Goal: Task Accomplishment & Management: Use online tool/utility

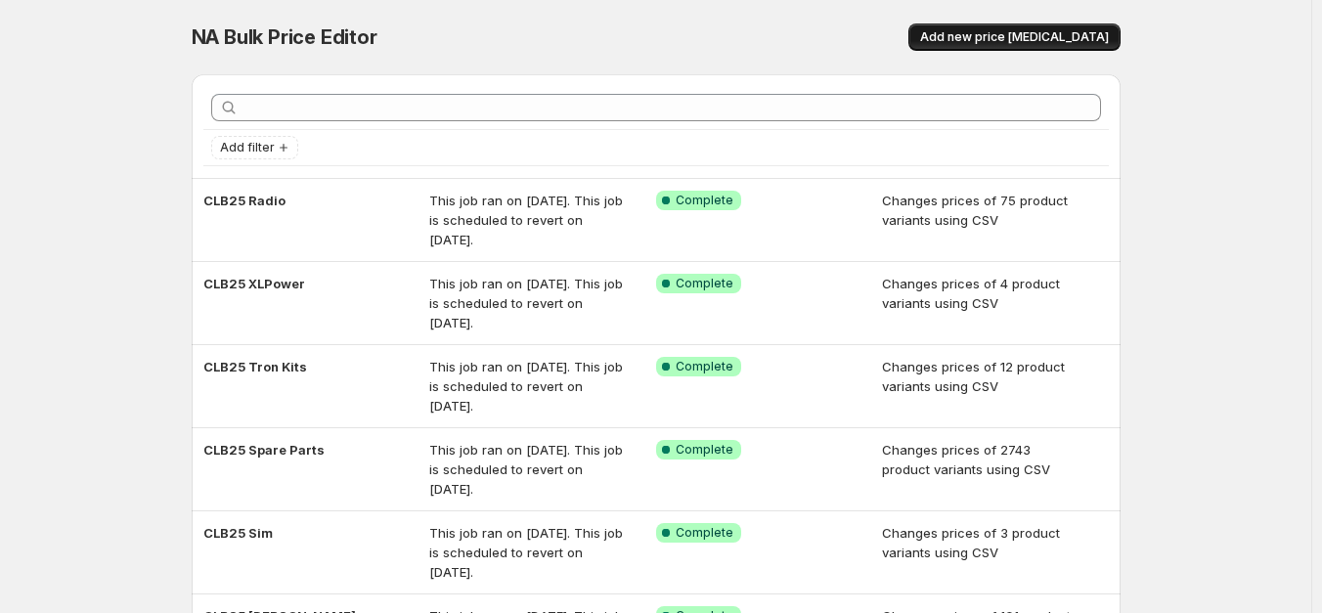
click at [1017, 36] on span "Add new price [MEDICAL_DATA]" at bounding box center [1014, 37] width 189 height 16
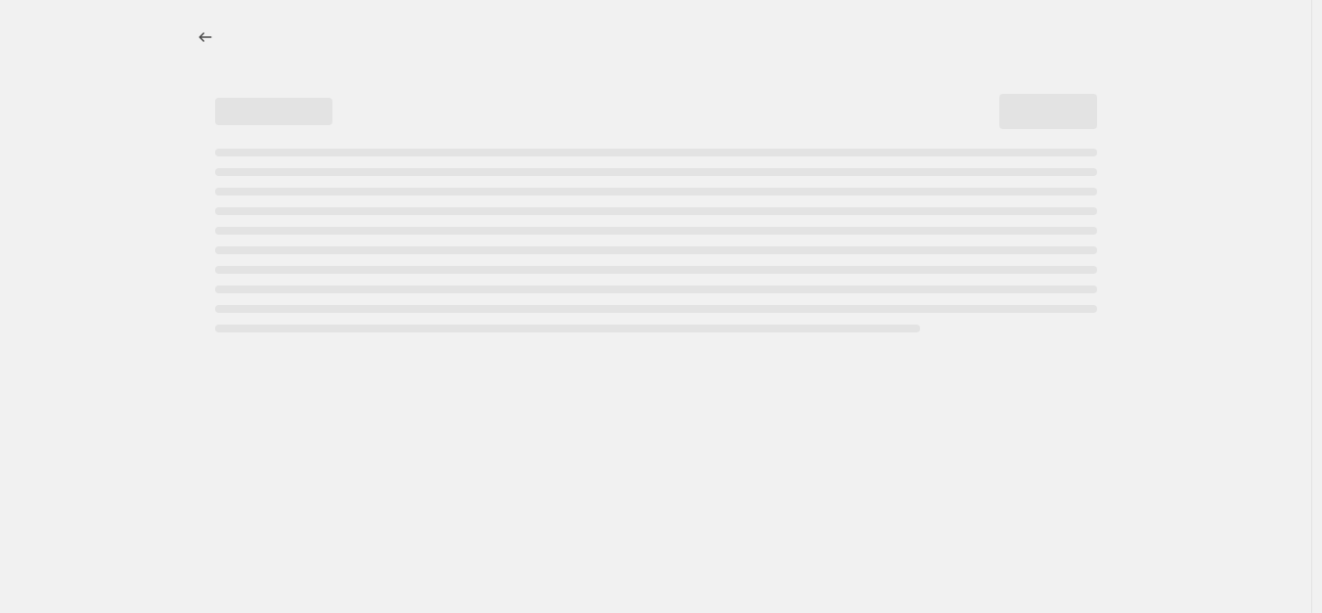
select select "percentage"
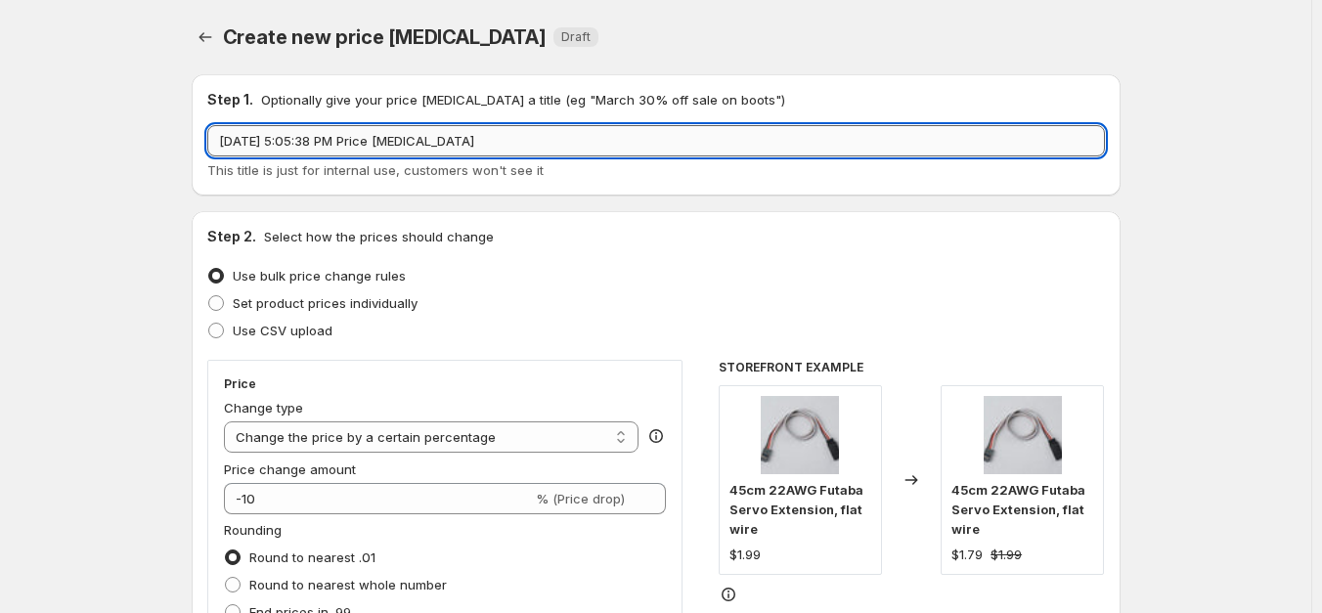
click at [712, 139] on input "[DATE] 5:05:38 PM Price [MEDICAL_DATA]" at bounding box center [656, 140] width 898 height 31
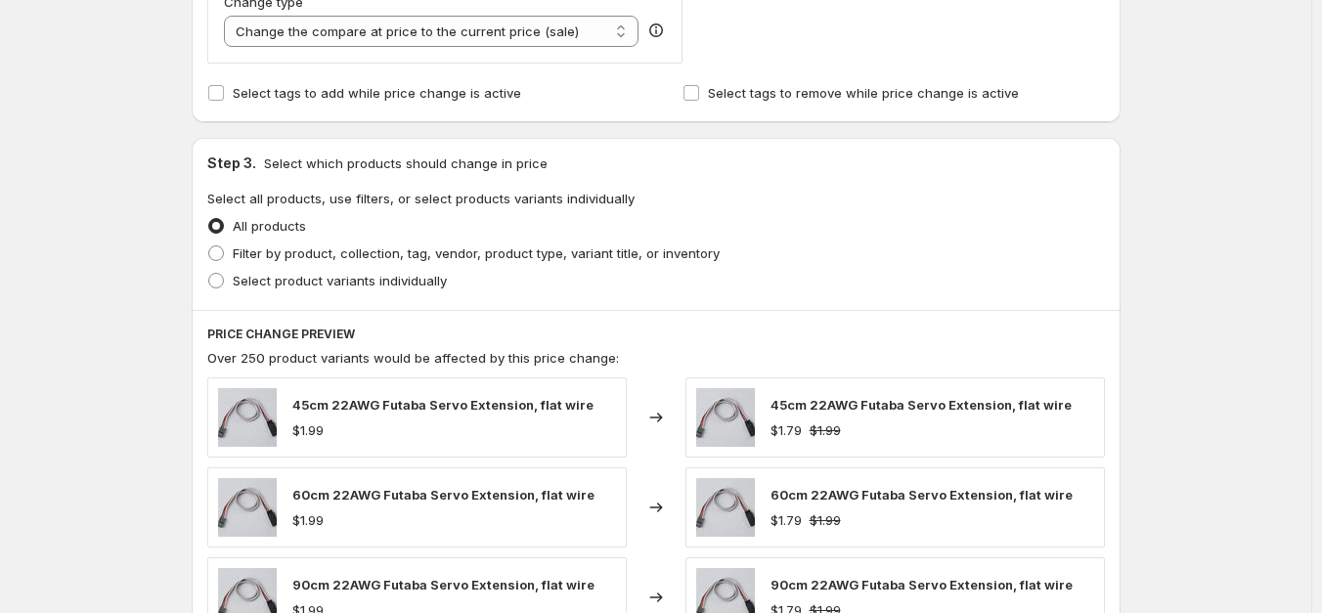
scroll to position [786, 0]
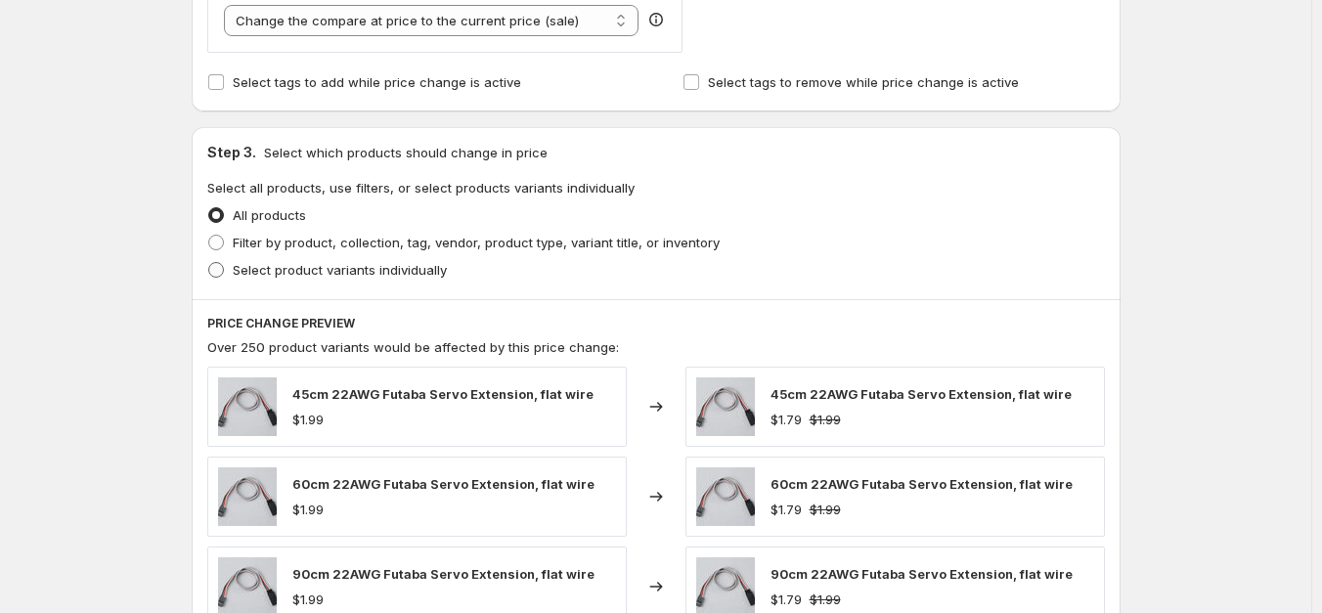
type input "CLB25 AK420J"
click at [340, 267] on span "Select product variants individually" at bounding box center [340, 270] width 214 height 16
click at [209, 263] on input "Select product variants individually" at bounding box center [208, 262] width 1 height 1
radio input "true"
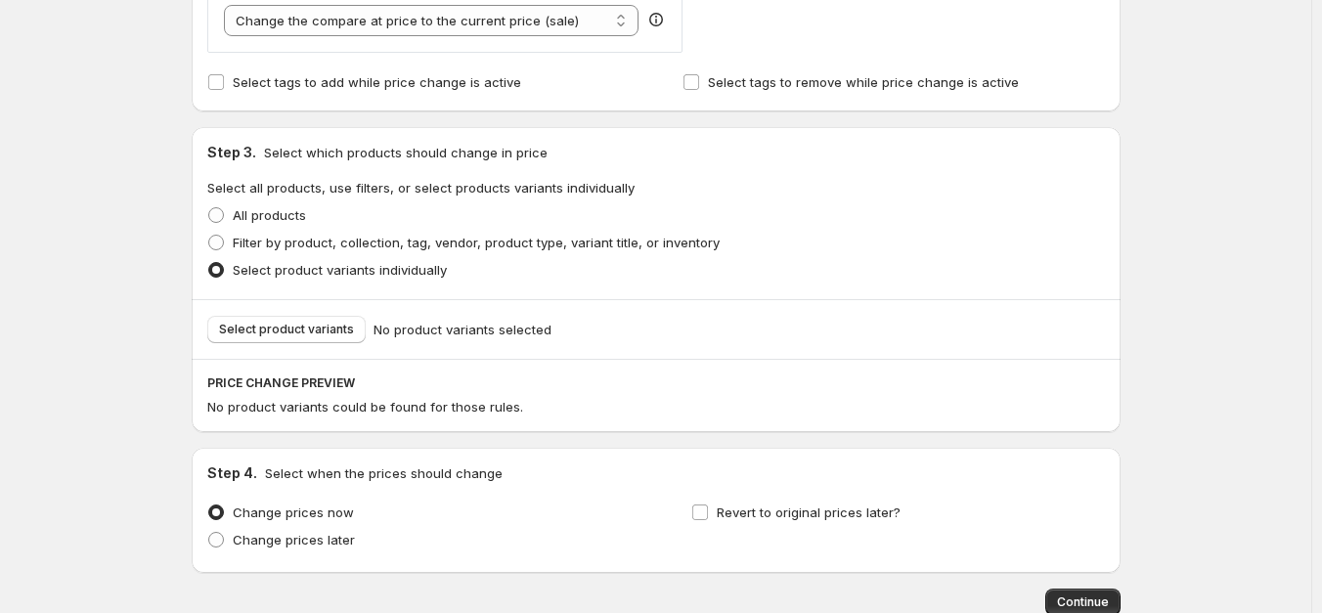
click at [325, 335] on span "Select product variants" at bounding box center [286, 330] width 135 height 16
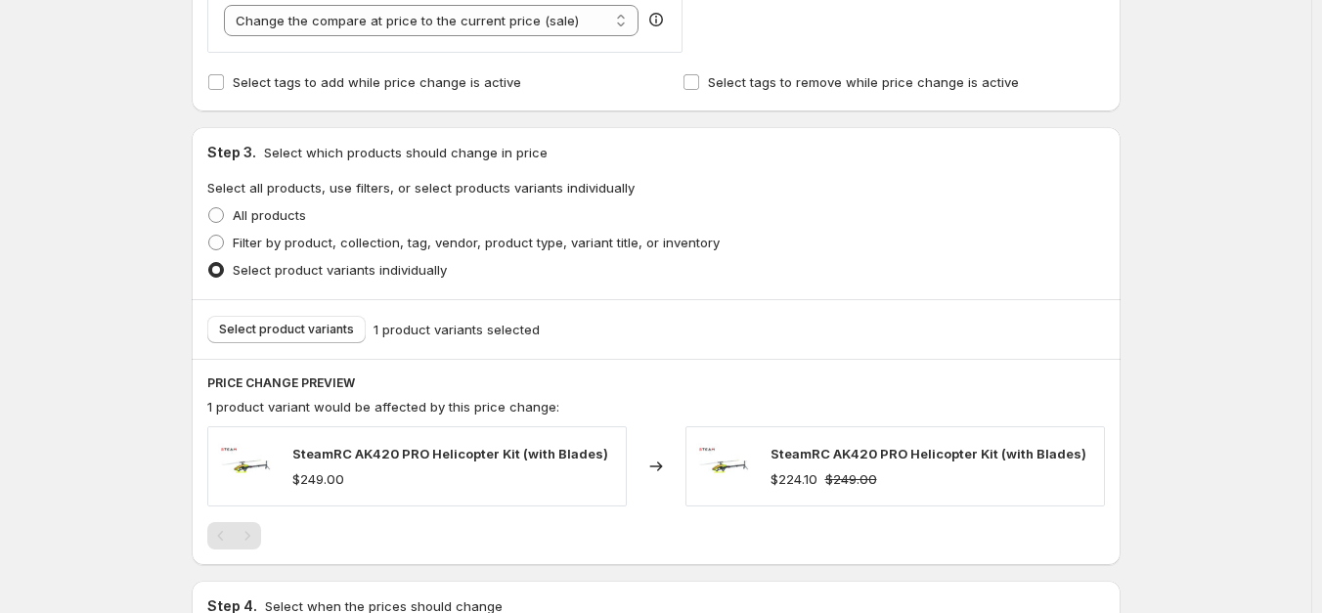
scroll to position [1039, 0]
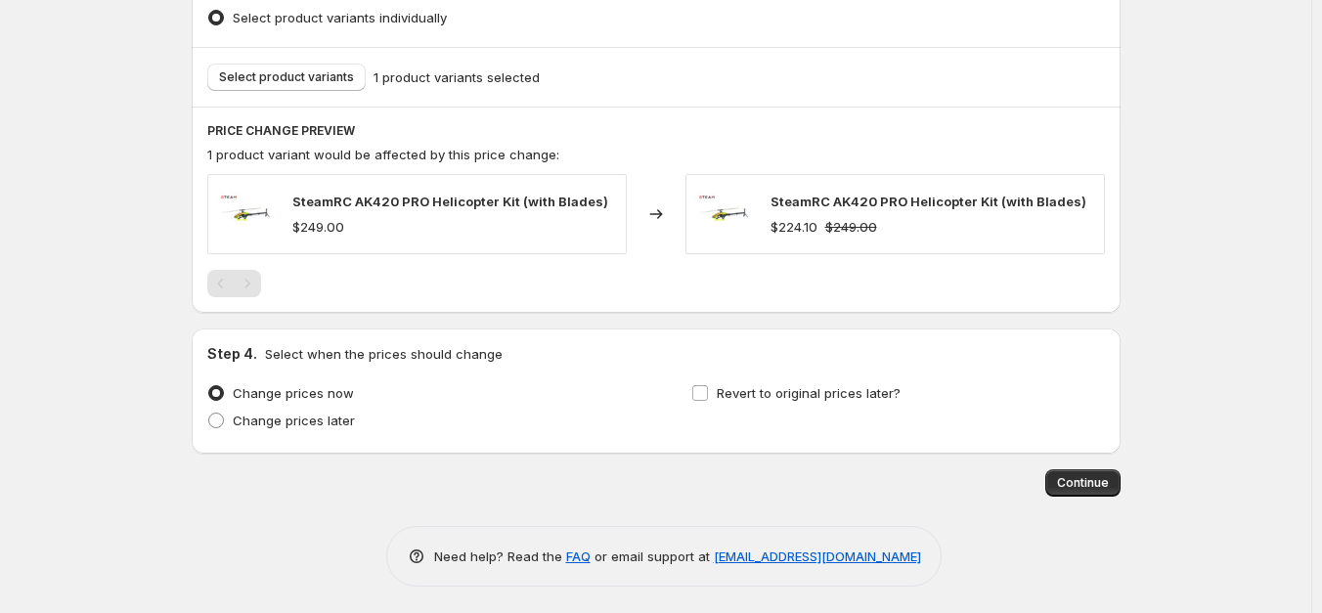
click at [862, 397] on span "Revert to original prices later?" at bounding box center [809, 393] width 184 height 16
click at [708, 397] on input "Revert to original prices later?" at bounding box center [701, 393] width 16 height 16
checkbox input "true"
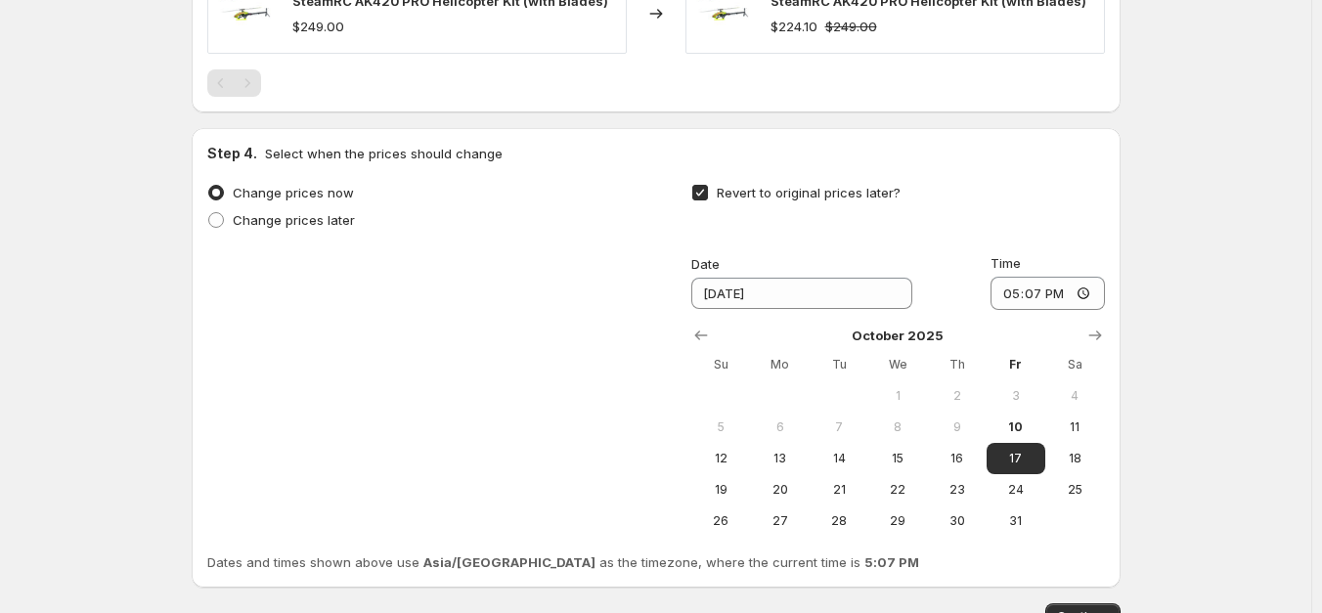
scroll to position [1248, 0]
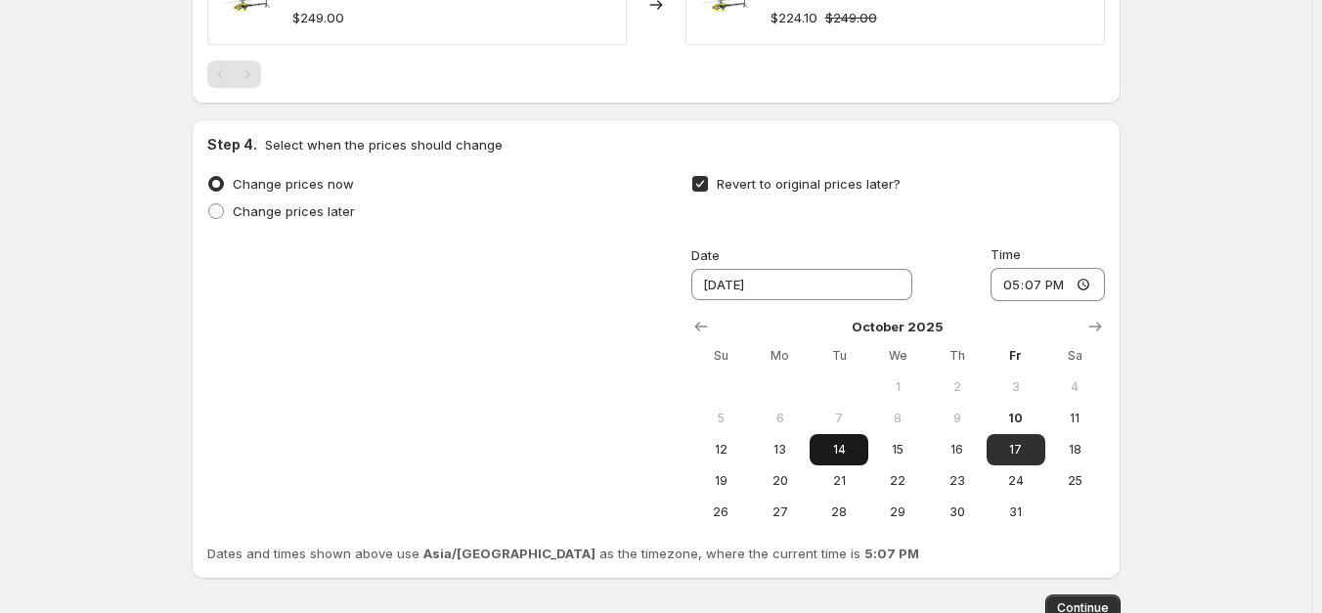
click at [838, 442] on span "14" at bounding box center [839, 450] width 43 height 16
type input "[DATE]"
click at [1006, 281] on input "17:07" at bounding box center [1048, 284] width 114 height 33
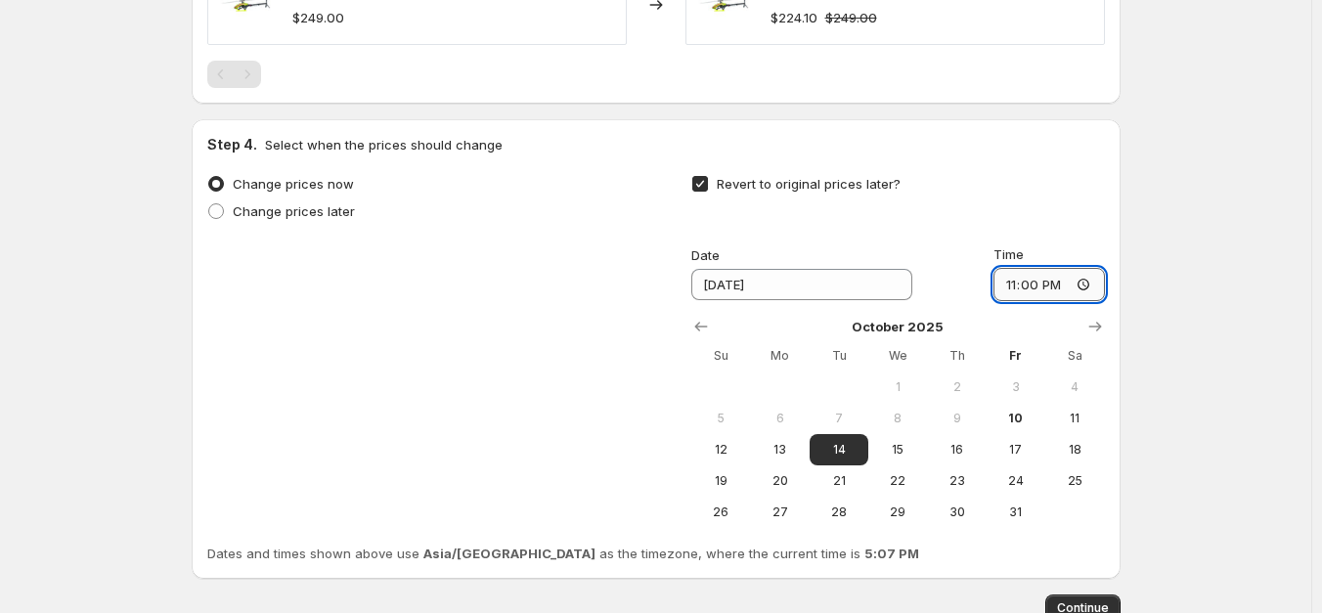
type input "11:00"
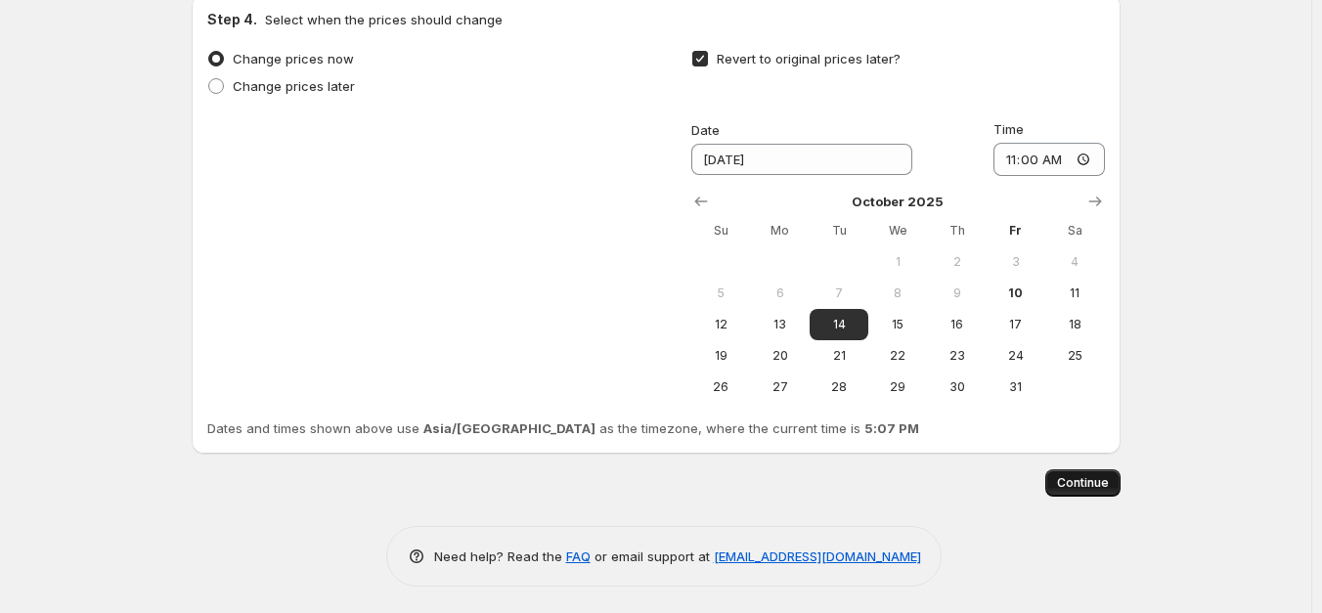
click at [1091, 484] on span "Continue" at bounding box center [1083, 483] width 52 height 16
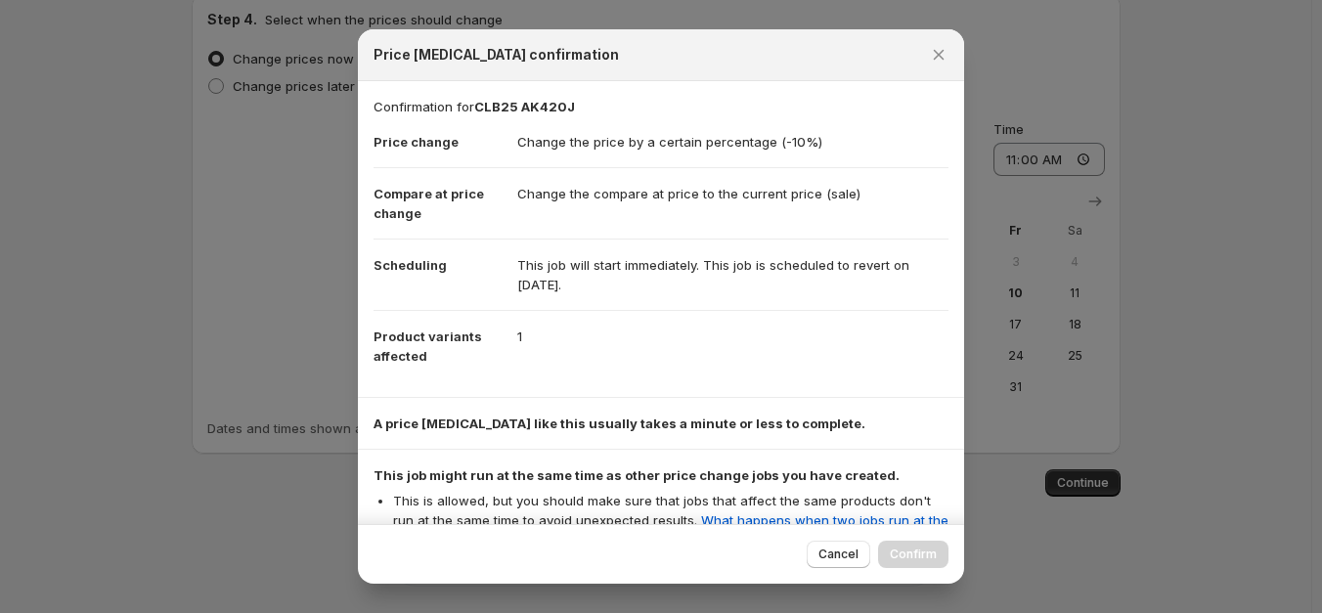
scroll to position [247, 0]
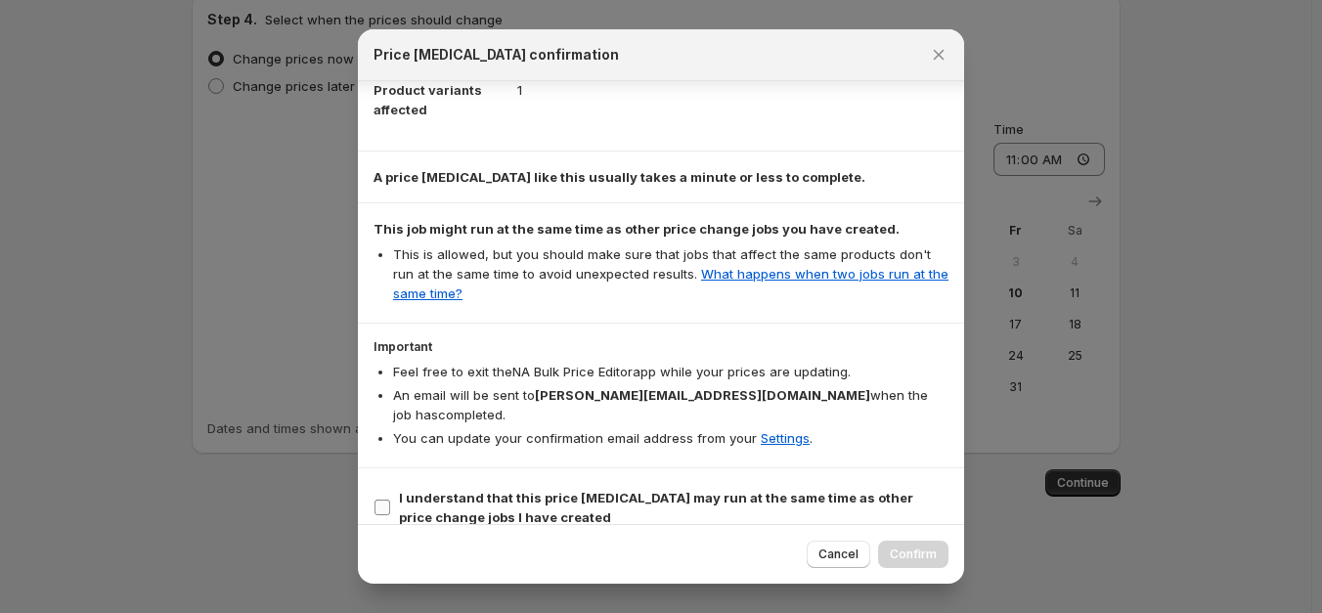
click at [611, 490] on b "I understand that this price [MEDICAL_DATA] may run at the same time as other p…" at bounding box center [656, 507] width 515 height 35
click at [390, 500] on input "I understand that this price [MEDICAL_DATA] may run at the same time as other p…" at bounding box center [383, 508] width 16 height 16
checkbox input "true"
click at [915, 554] on span "Confirm" at bounding box center [913, 555] width 47 height 16
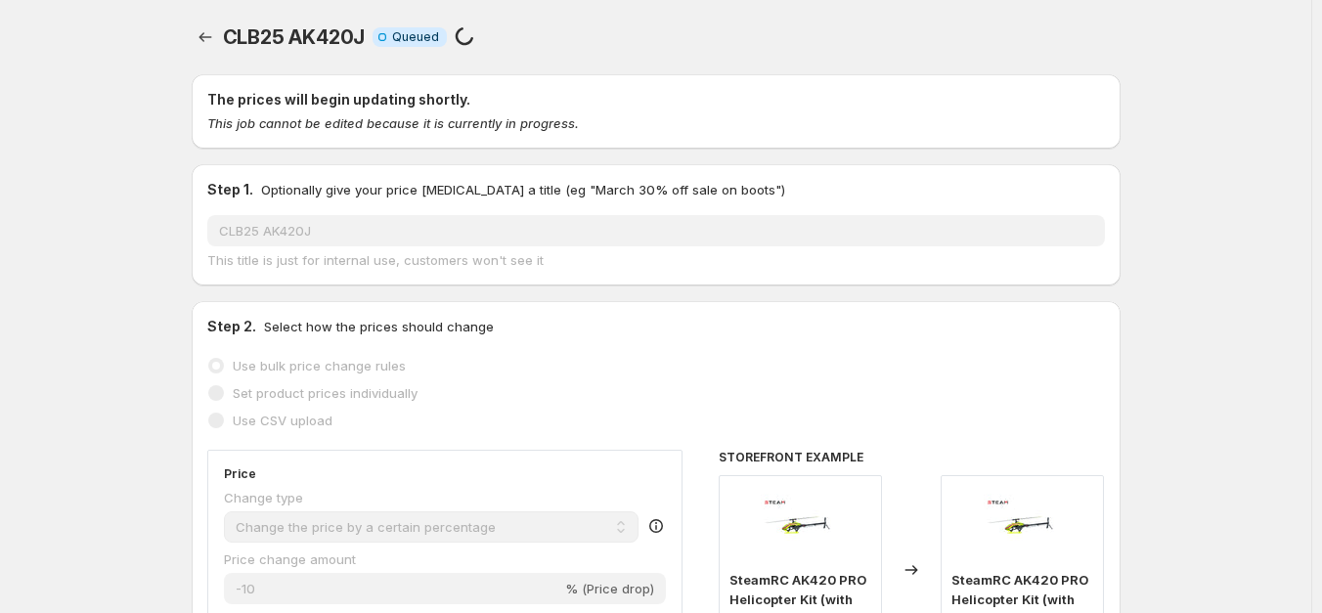
scroll to position [1373, 0]
